Goal: Information Seeking & Learning: Find specific fact

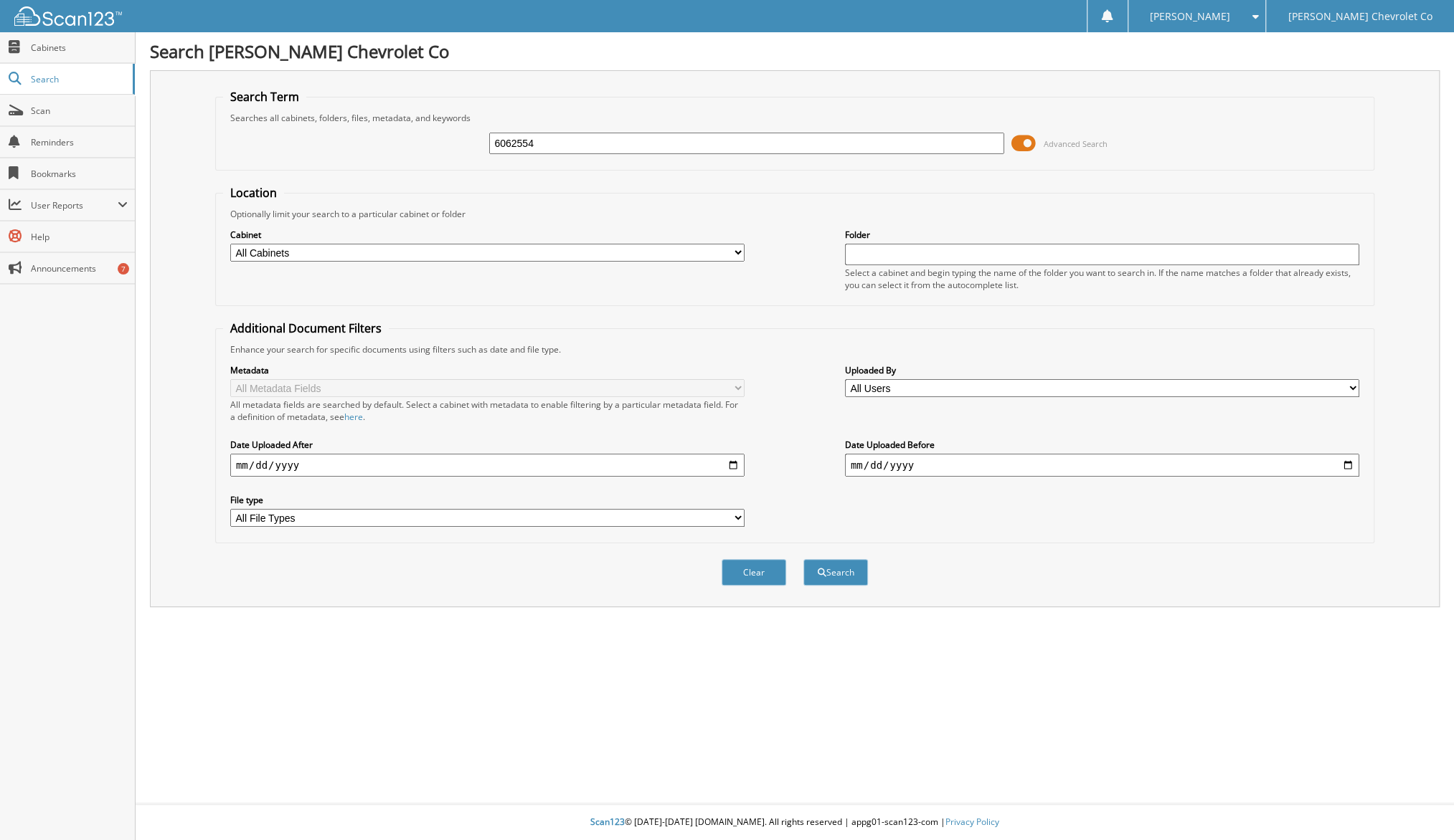
type input "6062554"
click at [841, 559] on button "Search" at bounding box center [835, 573] width 65 height 26
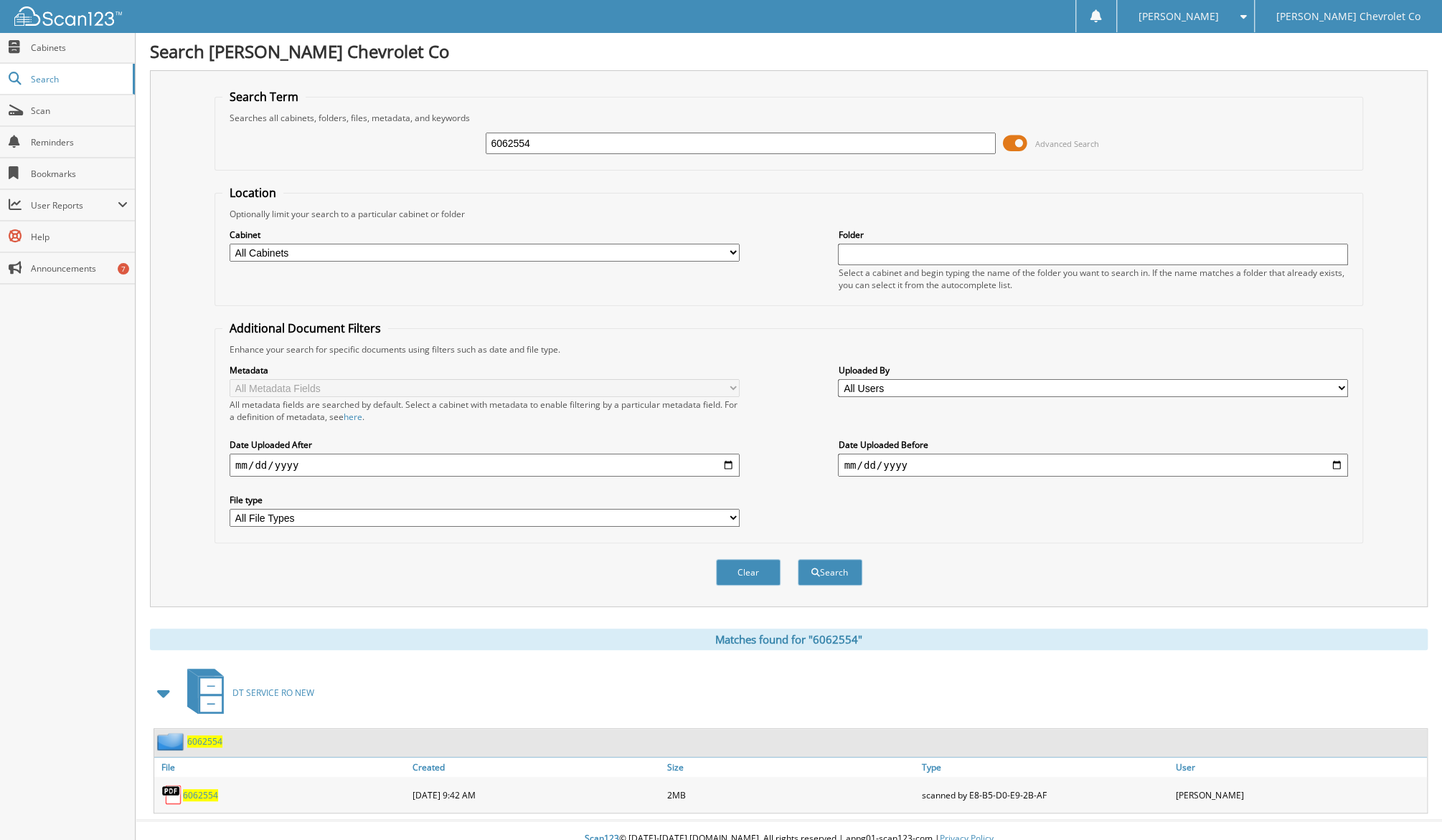
click at [206, 789] on span "6062554" at bounding box center [200, 795] width 35 height 12
